Goal: Task Accomplishment & Management: Complete application form

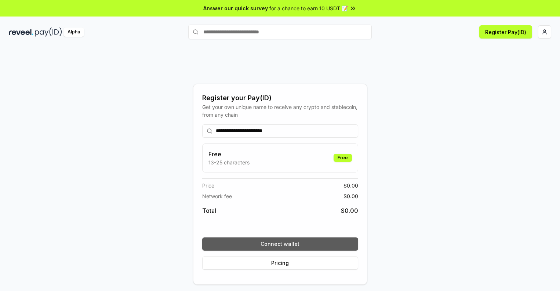
type input "**********"
click at [280, 244] on button "Connect wallet" at bounding box center [280, 243] width 156 height 13
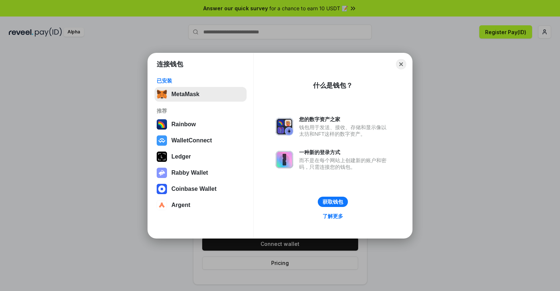
click at [200, 94] on button "MetaMask" at bounding box center [200, 94] width 92 height 15
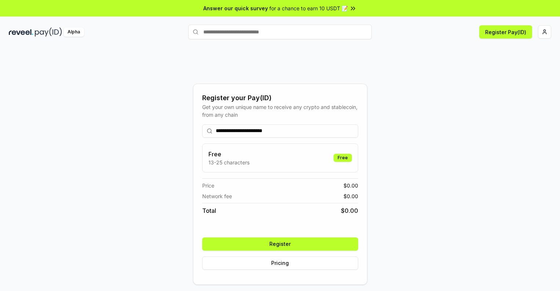
click at [280, 244] on button "Register" at bounding box center [280, 243] width 156 height 13
